Goal: Information Seeking & Learning: Find specific fact

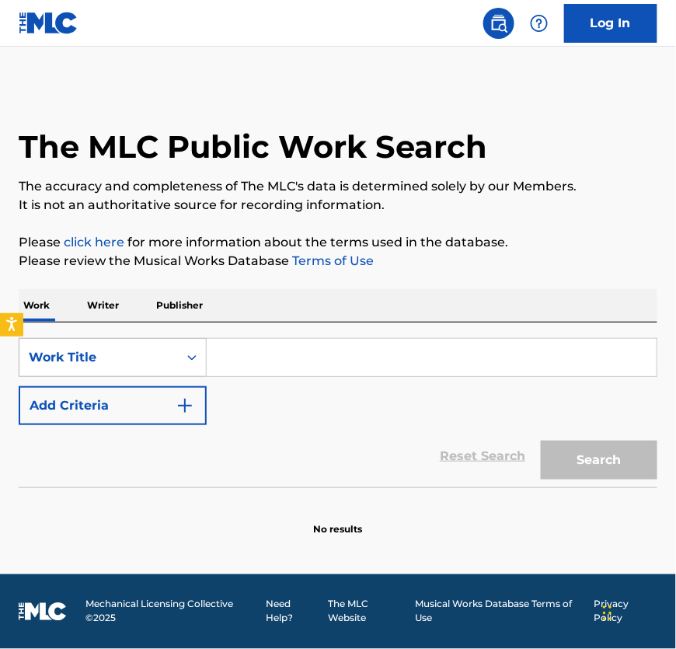
click at [148, 360] on div "Work Title" at bounding box center [99, 357] width 140 height 19
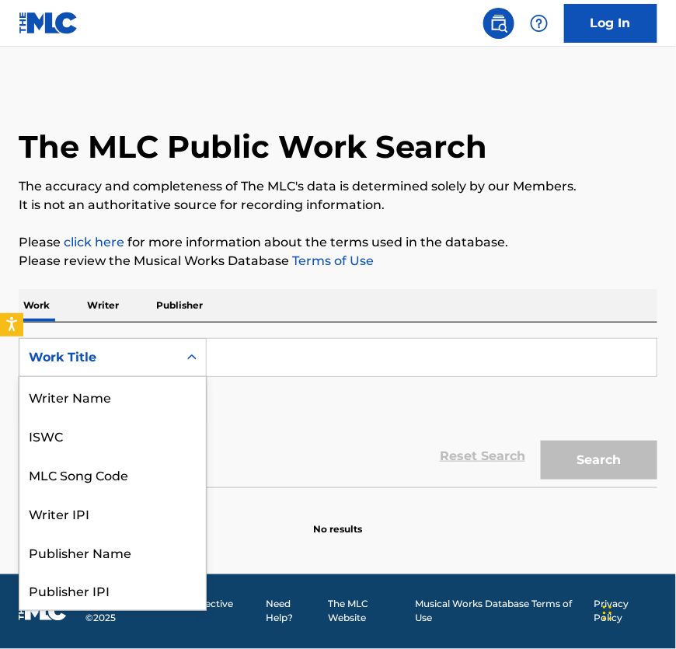
scroll to position [84, 0]
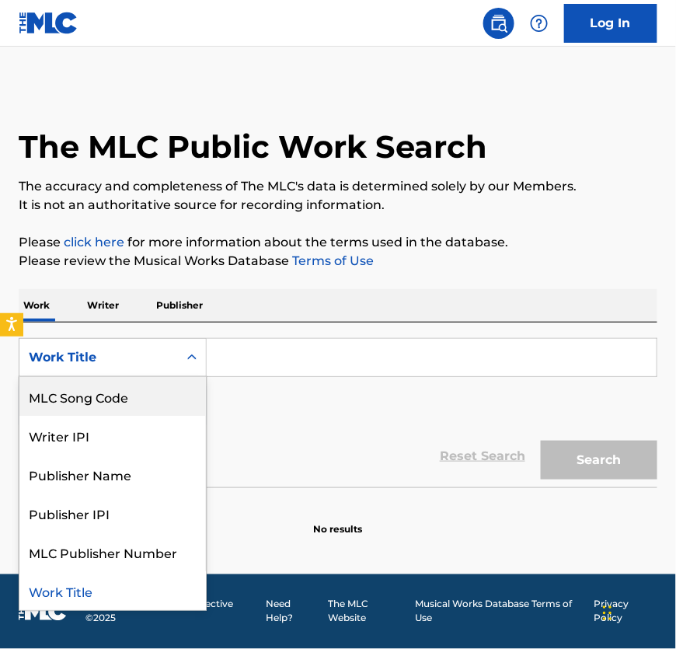
click at [122, 322] on p "Writer" at bounding box center [102, 305] width 41 height 33
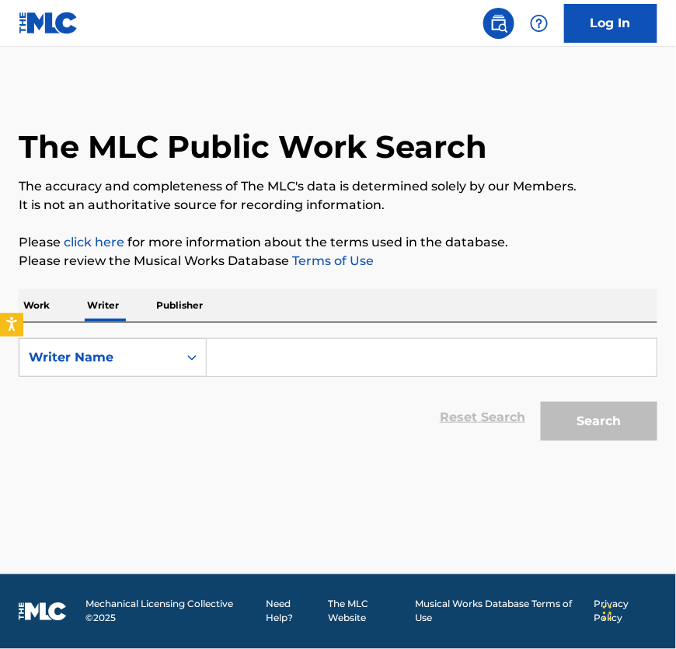
click at [117, 315] on p "Writer" at bounding box center [102, 305] width 41 height 33
click at [261, 365] on input "Search Form" at bounding box center [432, 357] width 450 height 37
paste input "[PERSON_NAME]"
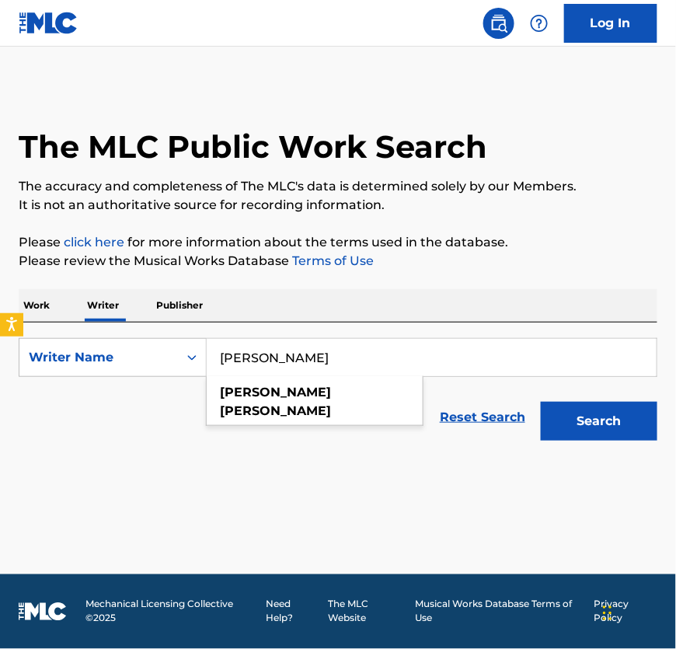
type input "[PERSON_NAME]"
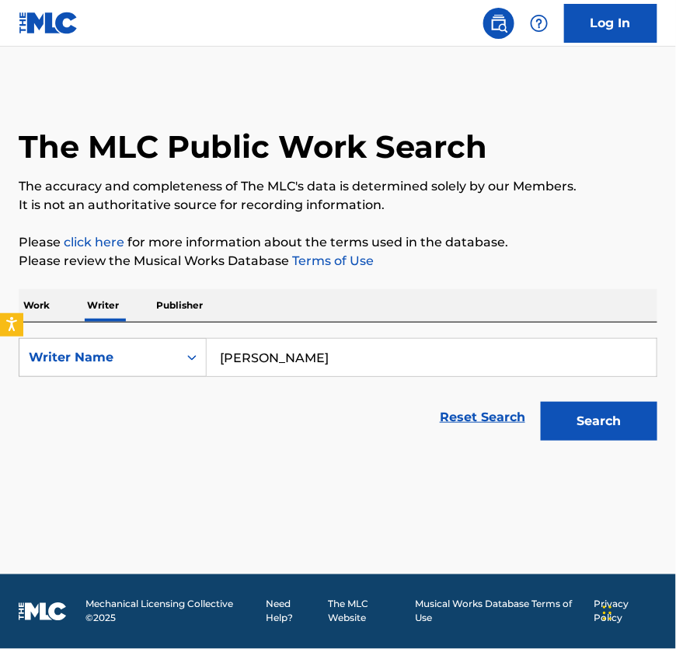
click at [612, 441] on button "Search" at bounding box center [599, 421] width 117 height 39
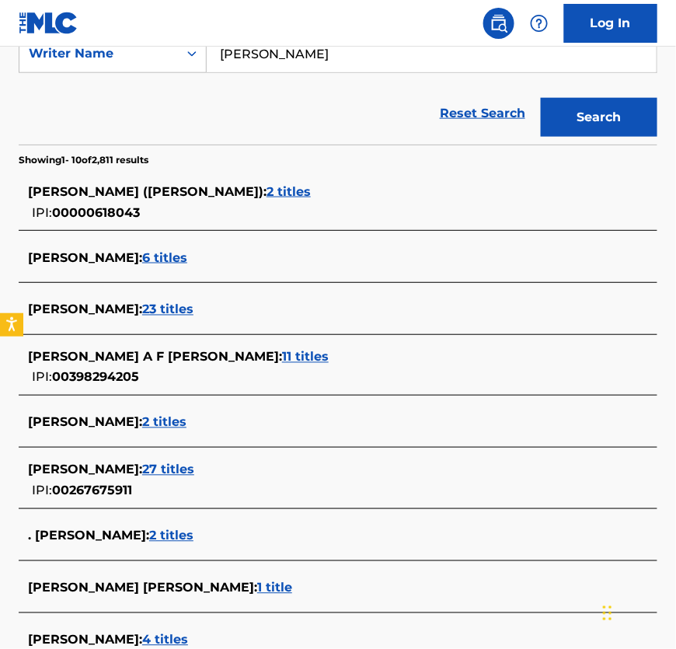
scroll to position [386, 0]
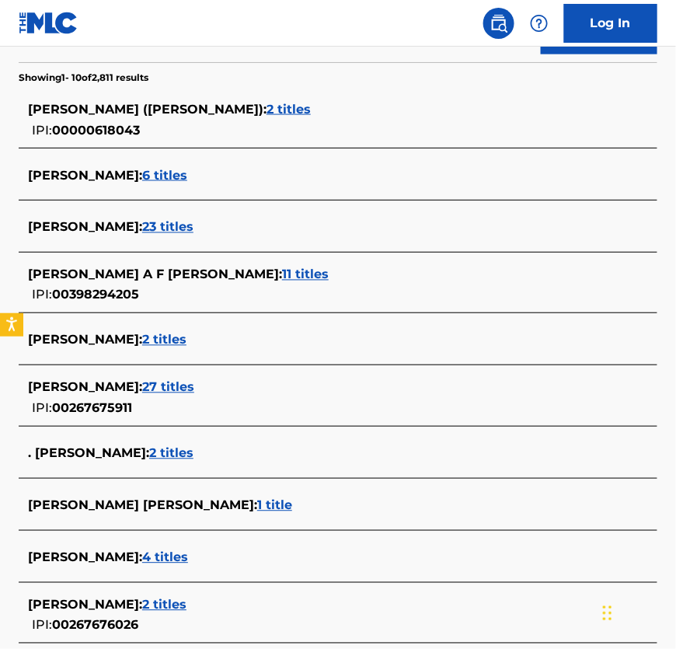
click at [188, 565] on span "4 titles" at bounding box center [165, 557] width 46 height 15
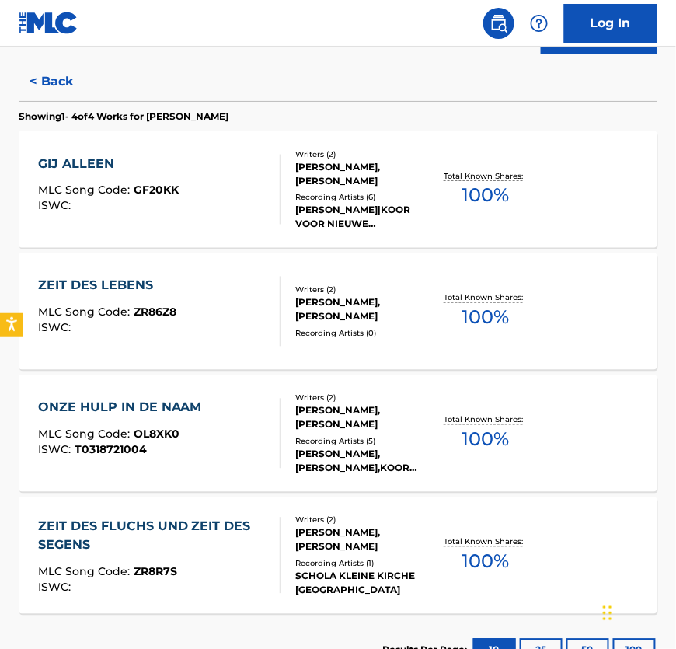
click at [303, 188] on div "[PERSON_NAME], [PERSON_NAME]" at bounding box center [363, 174] width 137 height 28
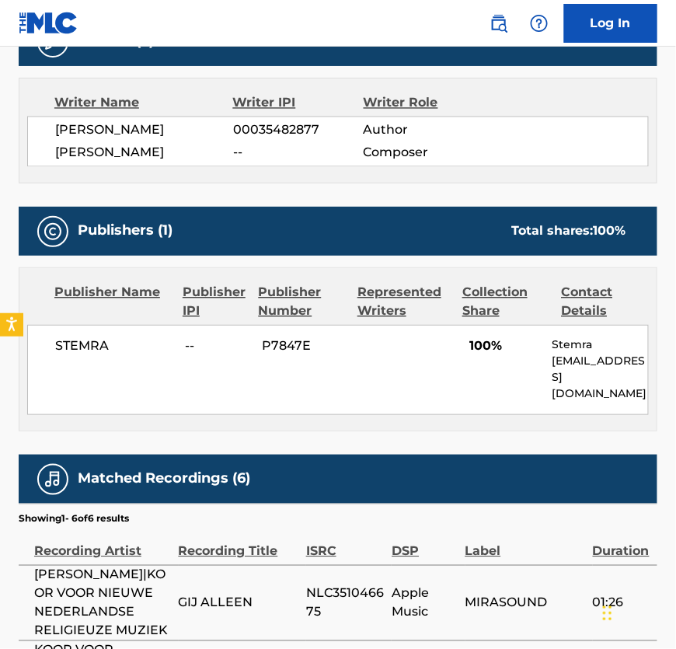
scroll to position [534, 0]
